Goal: Navigation & Orientation: Find specific page/section

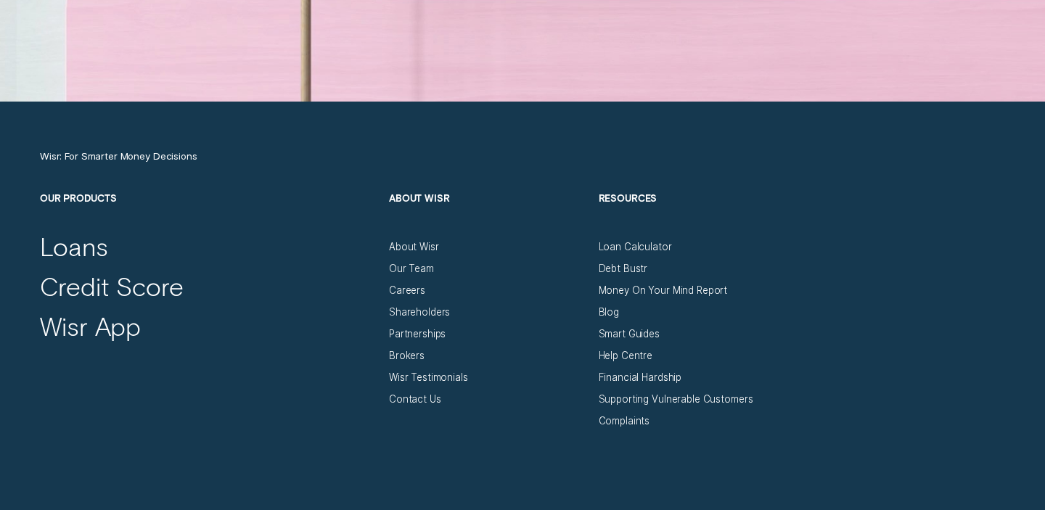
scroll to position [4604, 0]
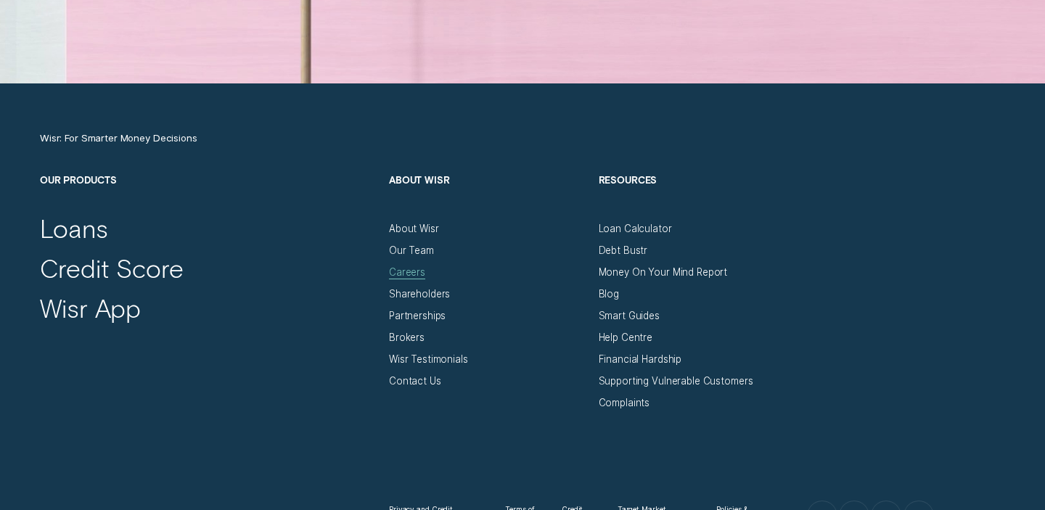
click at [416, 275] on div "Careers" at bounding box center [407, 272] width 36 height 12
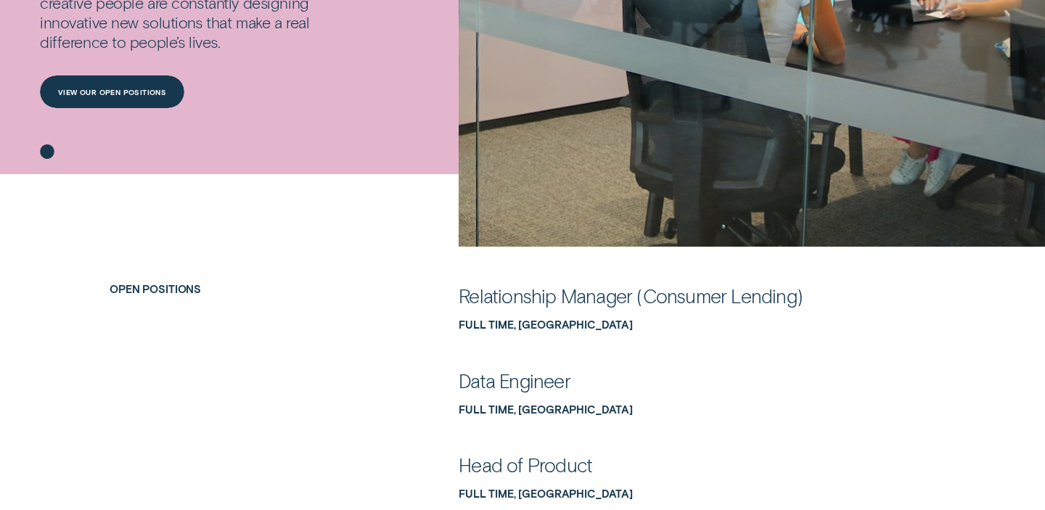
scroll to position [655, 0]
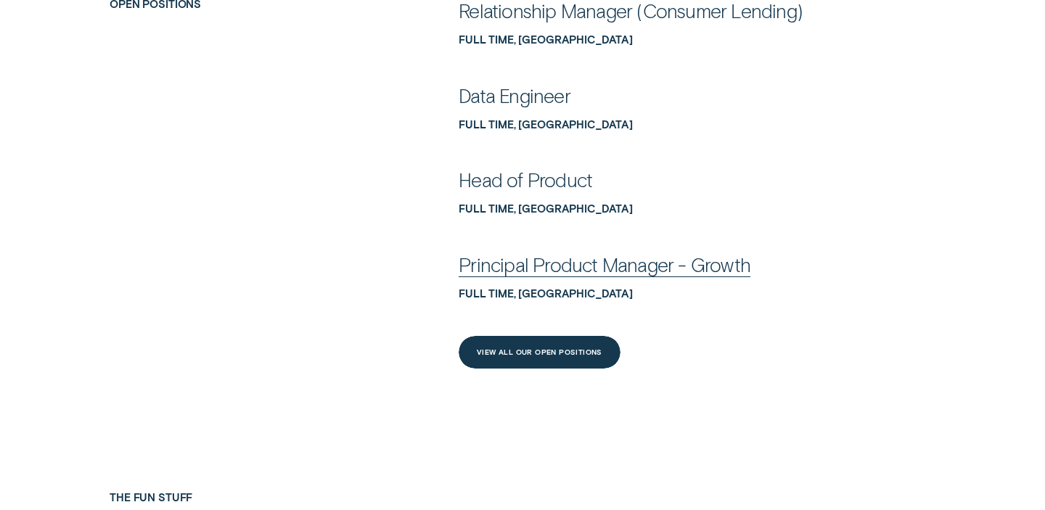
click at [517, 282] on div "Principal Product Manager - Growth Full Time, [GEOGRAPHIC_DATA]" at bounding box center [697, 276] width 477 height 49
click at [527, 276] on div "Principal Product Manager - Growth" at bounding box center [605, 264] width 292 height 25
click at [558, 256] on div "Principal Product Manager - Growth" at bounding box center [605, 264] width 292 height 25
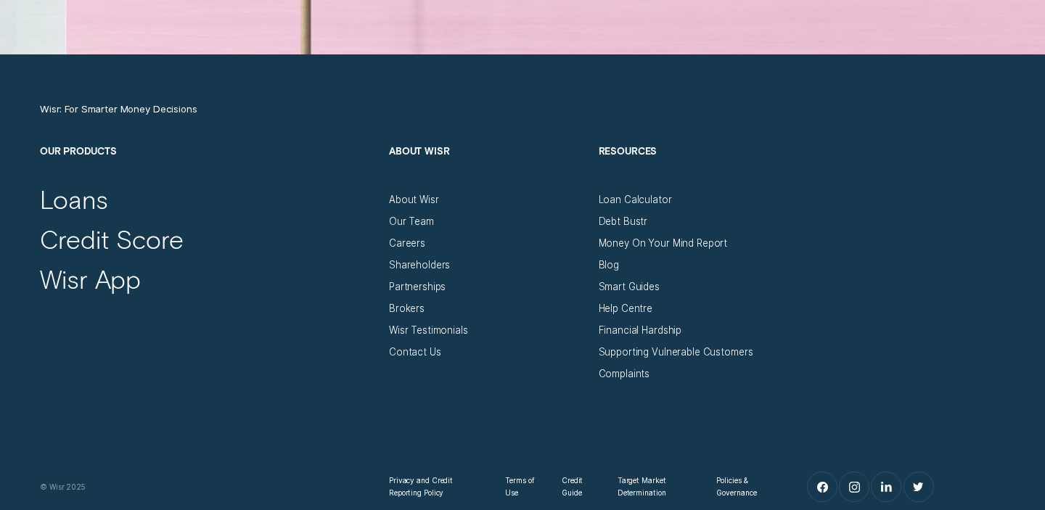
scroll to position [4671, 0]
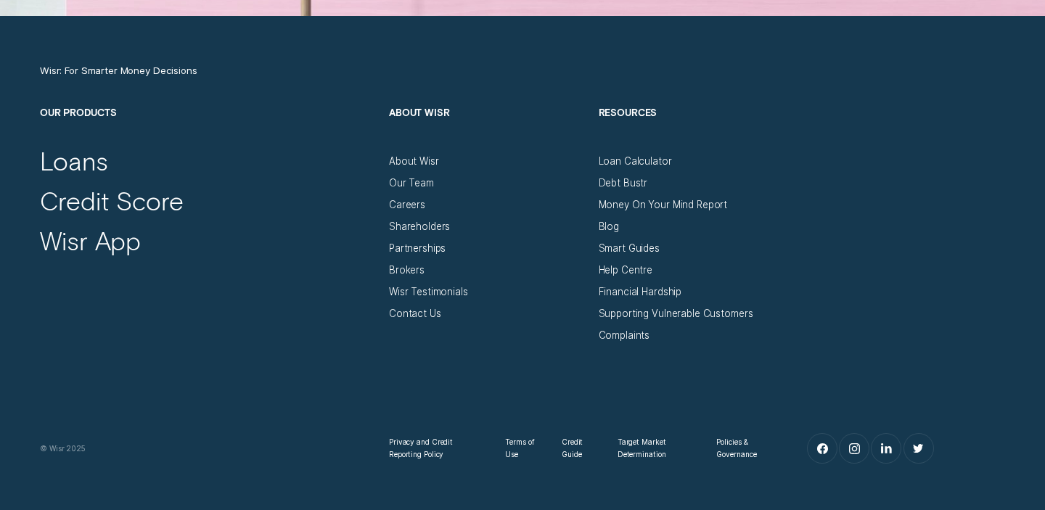
click at [397, 152] on h2 "About Wisr" at bounding box center [487, 131] width 197 height 49
click at [403, 166] on div "About Wisr" at bounding box center [414, 161] width 50 height 12
